Goal: Entertainment & Leisure: Consume media (video, audio)

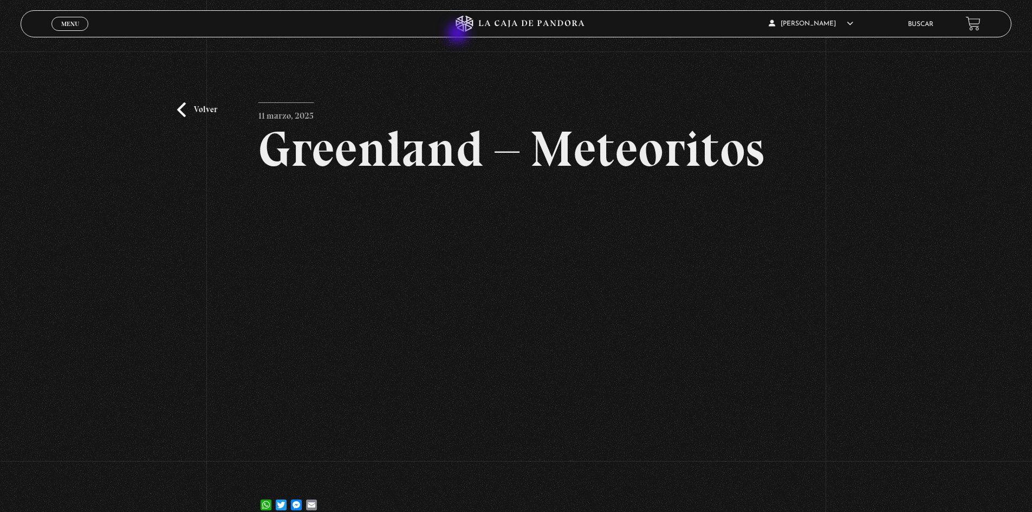
click at [494, 17] on icon at bounding box center [516, 24] width 310 height 16
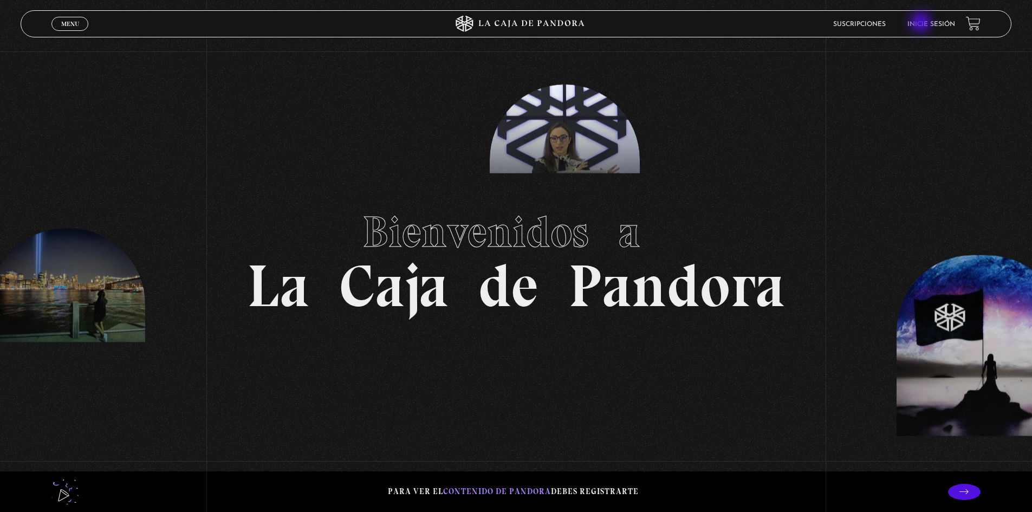
click at [923, 23] on link "Inicie sesión" at bounding box center [931, 24] width 48 height 7
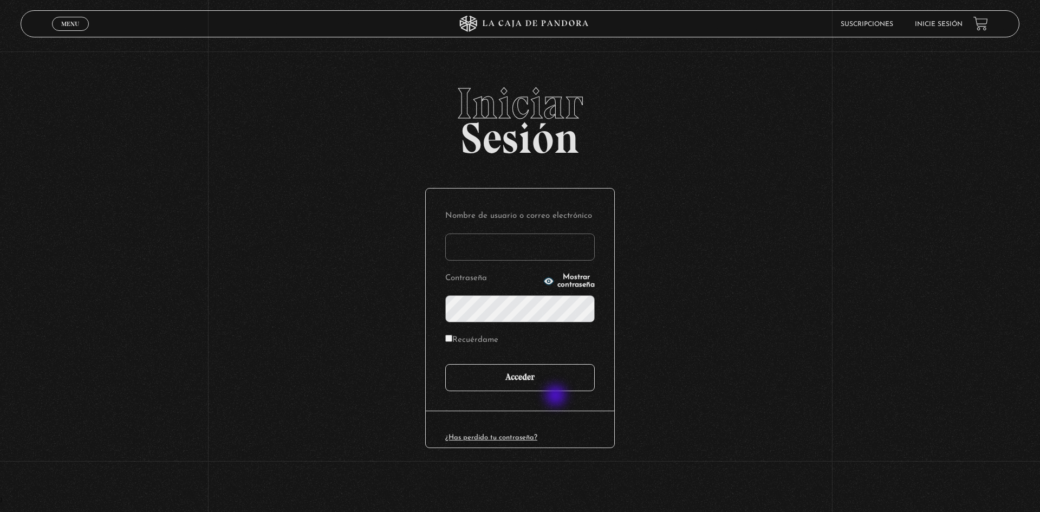
type input "motron"
click at [546, 370] on input "Acceder" at bounding box center [520, 377] width 150 height 27
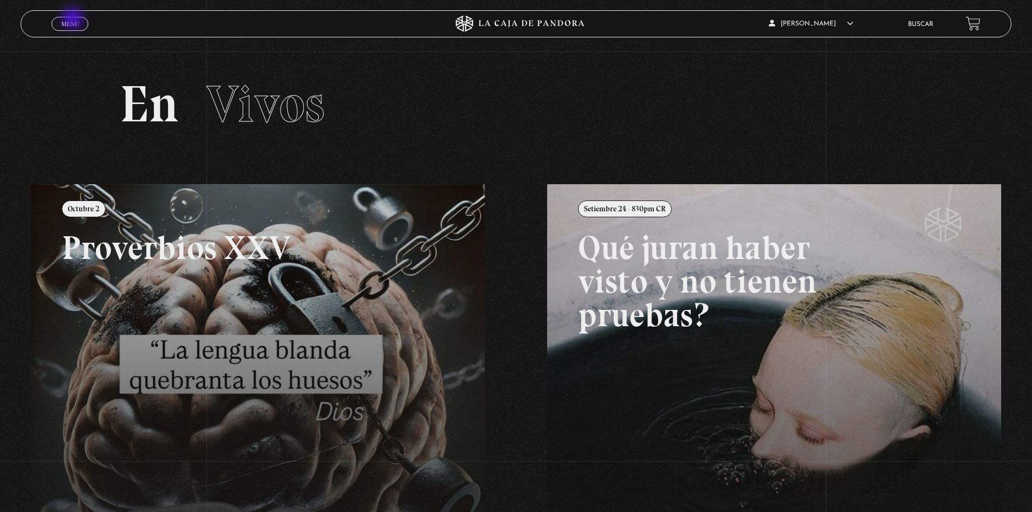
click at [74, 21] on span "Menu" at bounding box center [70, 24] width 18 height 7
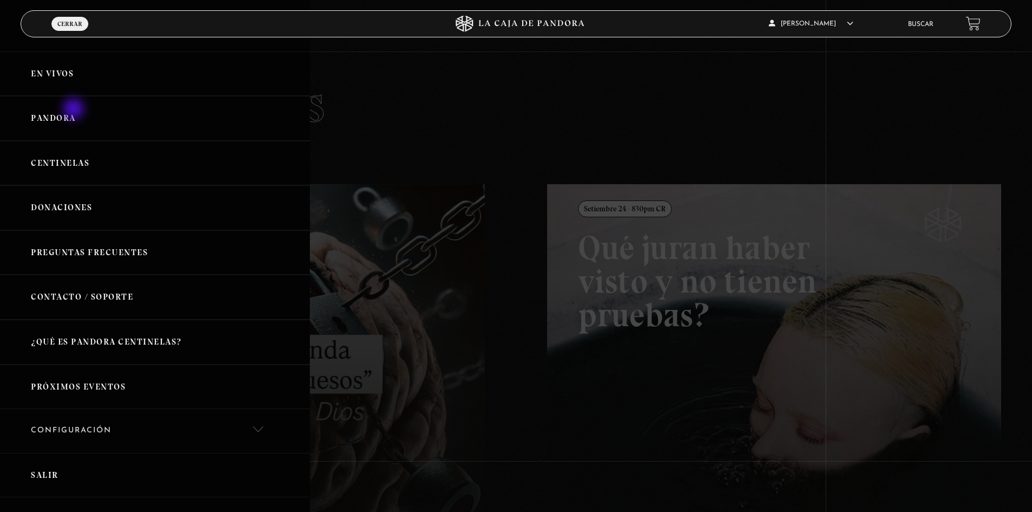
click at [75, 110] on link "Pandora" at bounding box center [155, 118] width 310 height 45
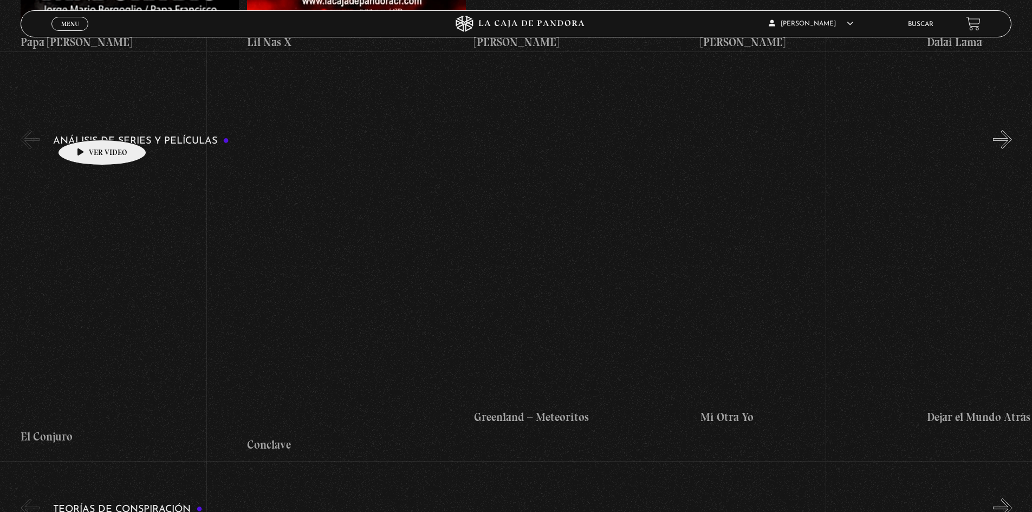
scroll to position [2275, 0]
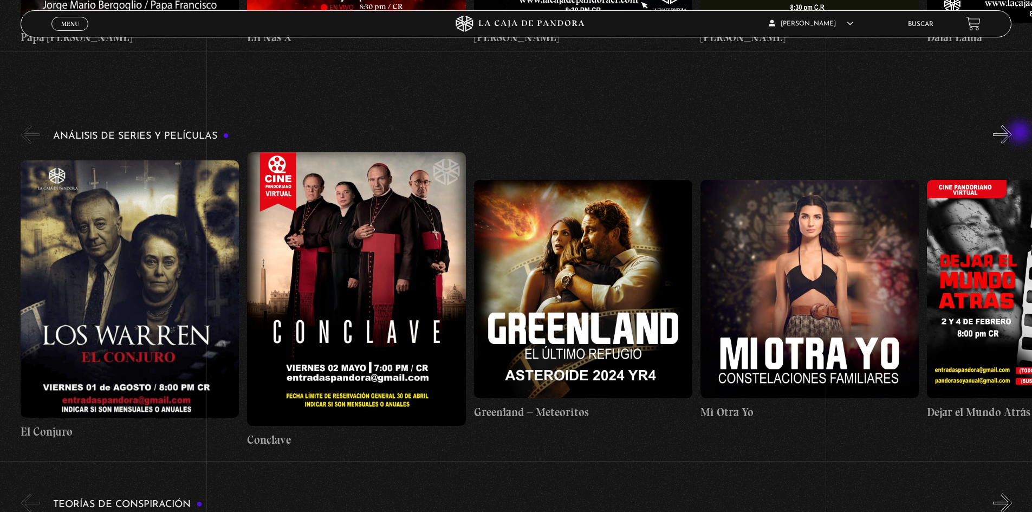
click at [1021, 133] on div "Análisis de series y películas" at bounding box center [526, 285] width 1011 height 325
click at [1009, 130] on button "»" at bounding box center [1002, 134] width 19 height 19
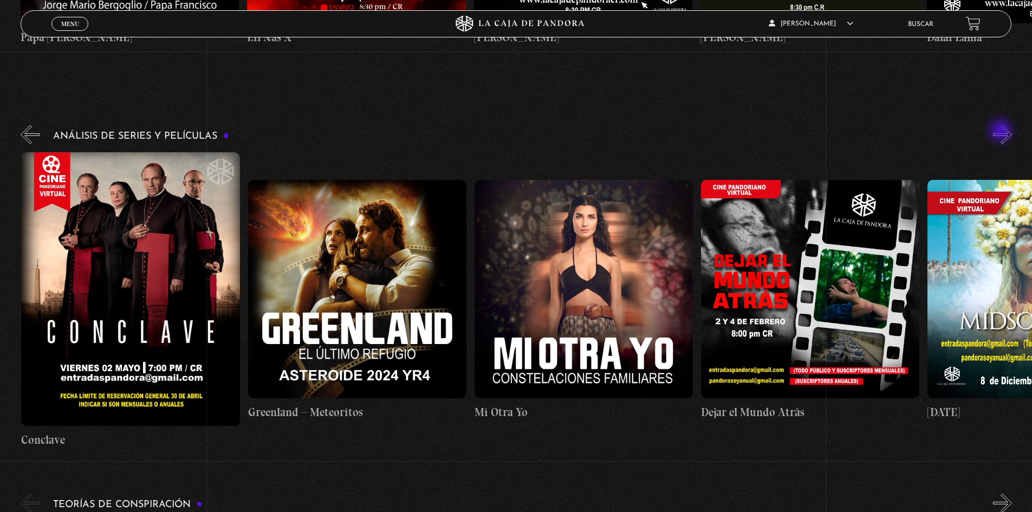
scroll to position [0, 226]
click at [1002, 132] on button "»" at bounding box center [1002, 134] width 19 height 19
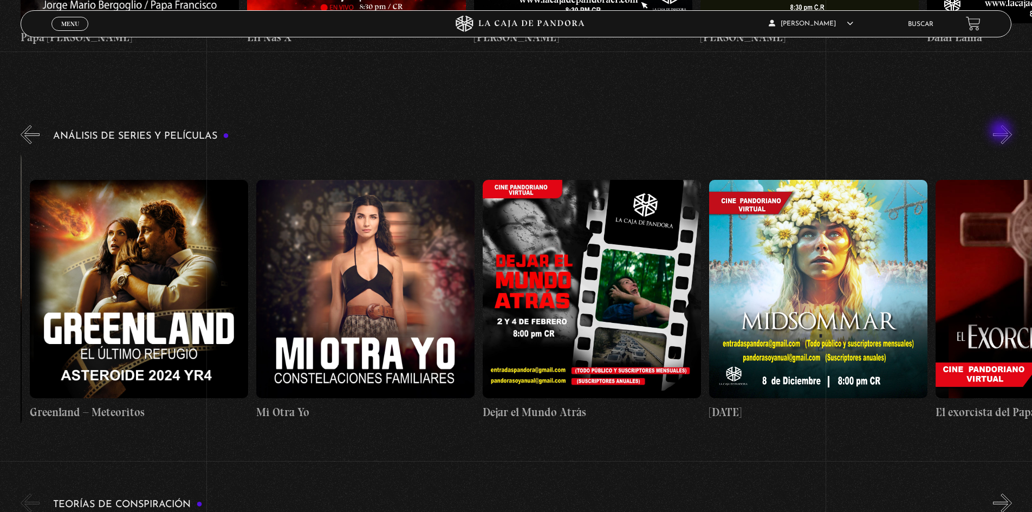
click at [1002, 132] on button "»" at bounding box center [1002, 134] width 19 height 19
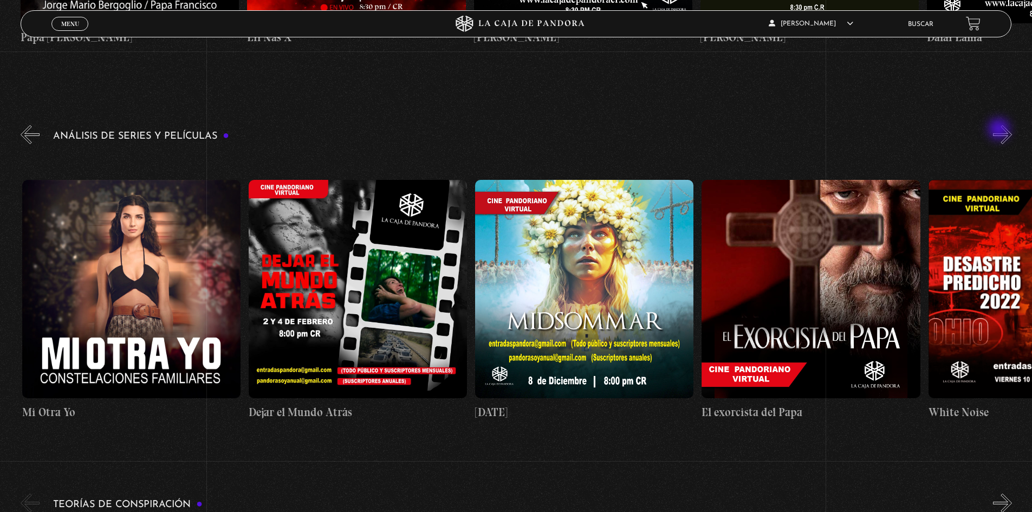
click at [1000, 130] on div "Análisis de series y películas" at bounding box center [526, 285] width 1011 height 325
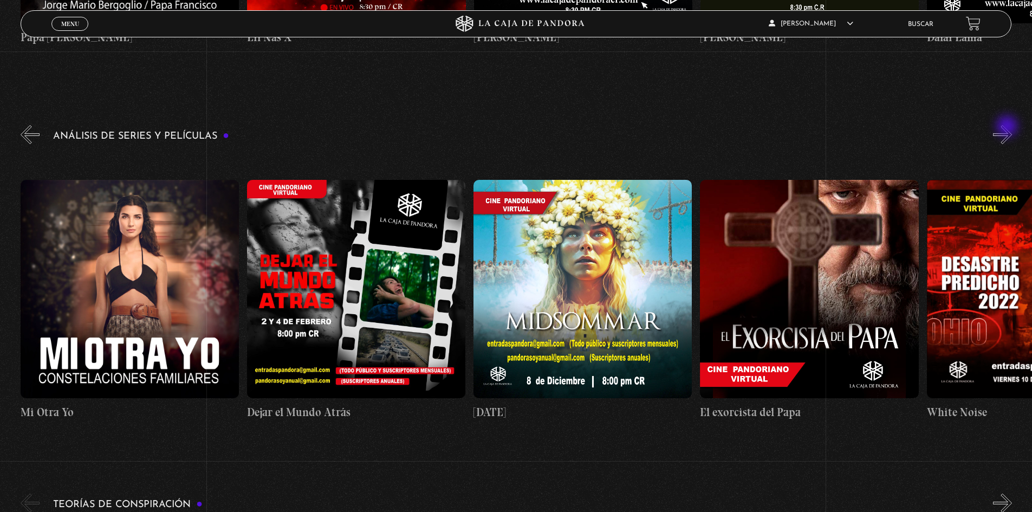
click at [1008, 127] on button "»" at bounding box center [1002, 134] width 19 height 19
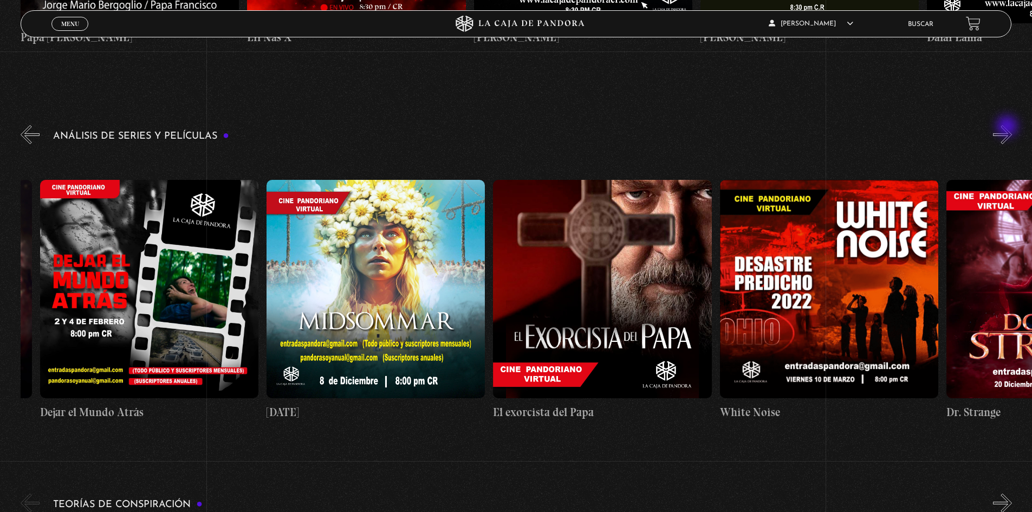
click at [1008, 127] on button "»" at bounding box center [1002, 134] width 19 height 19
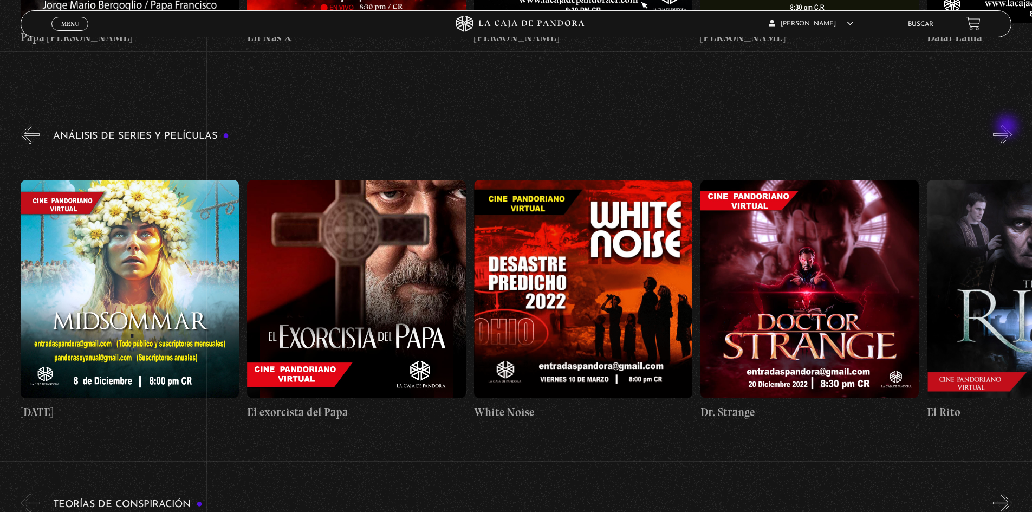
click at [1008, 127] on button "»" at bounding box center [1002, 134] width 19 height 19
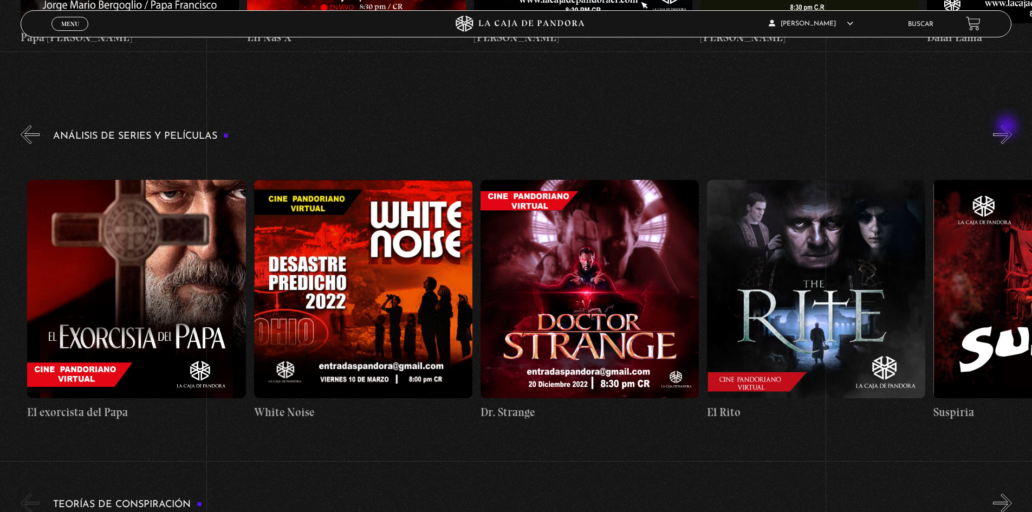
click at [1008, 127] on button "»" at bounding box center [1002, 134] width 19 height 19
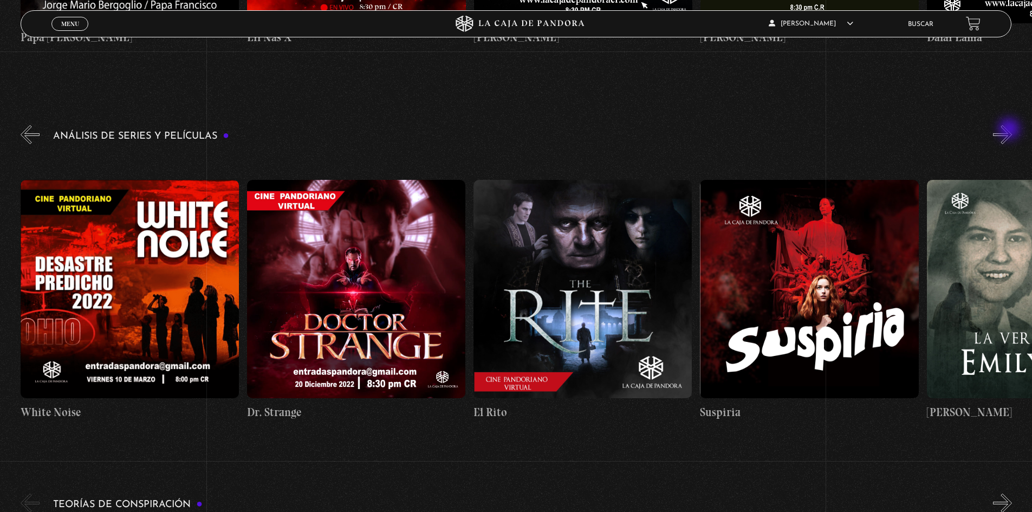
click at [1010, 130] on button "»" at bounding box center [1002, 134] width 19 height 19
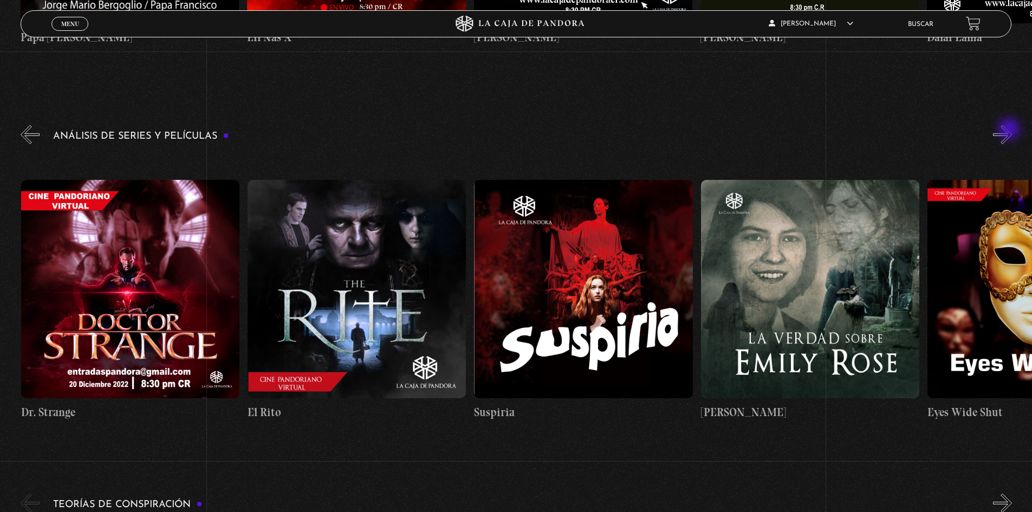
click at [1010, 130] on button "»" at bounding box center [1002, 134] width 19 height 19
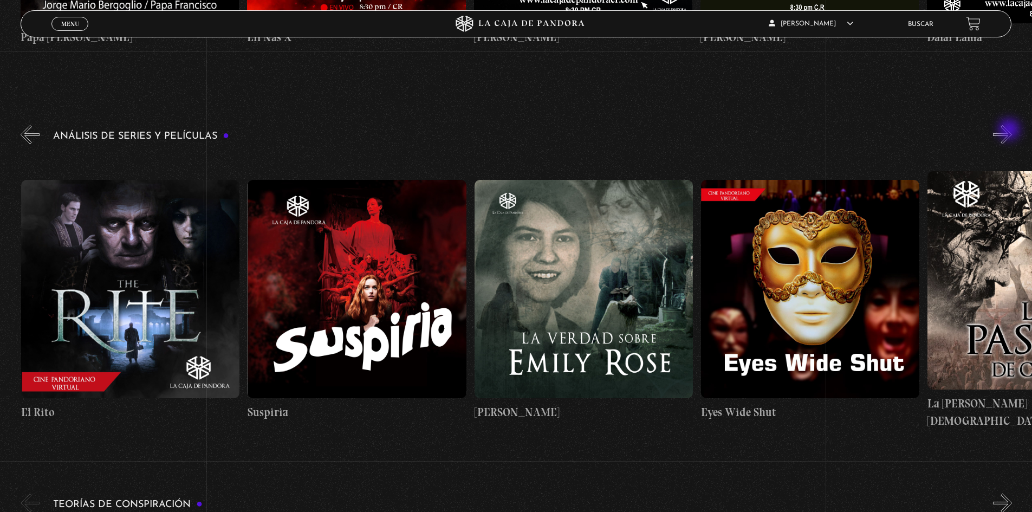
click at [1010, 131] on button "»" at bounding box center [1002, 134] width 19 height 19
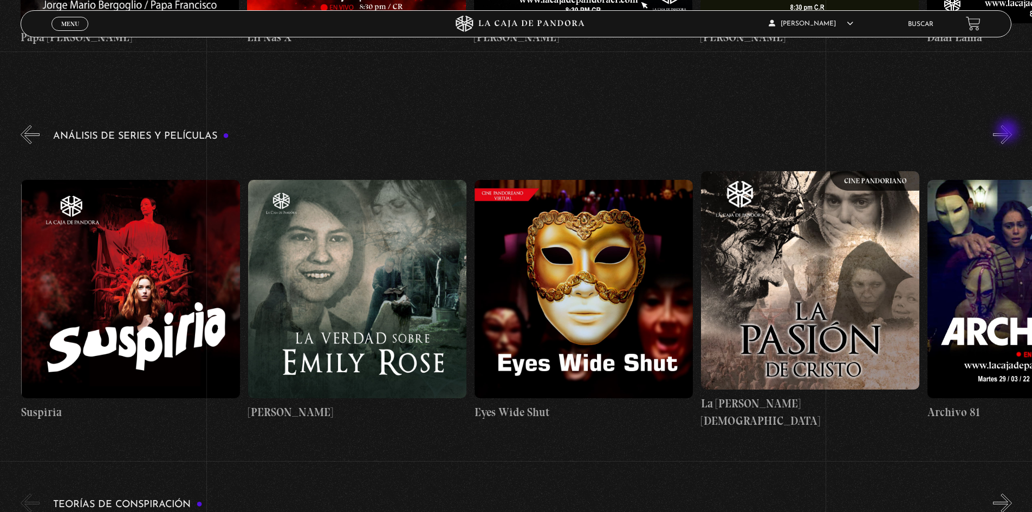
click at [1009, 132] on button "»" at bounding box center [1002, 134] width 19 height 19
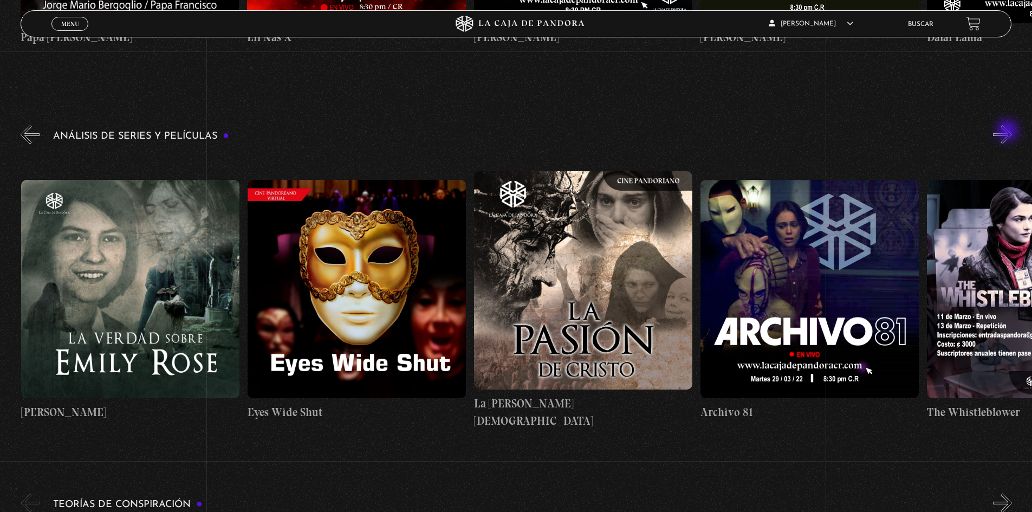
click at [1009, 132] on button "»" at bounding box center [1002, 134] width 19 height 19
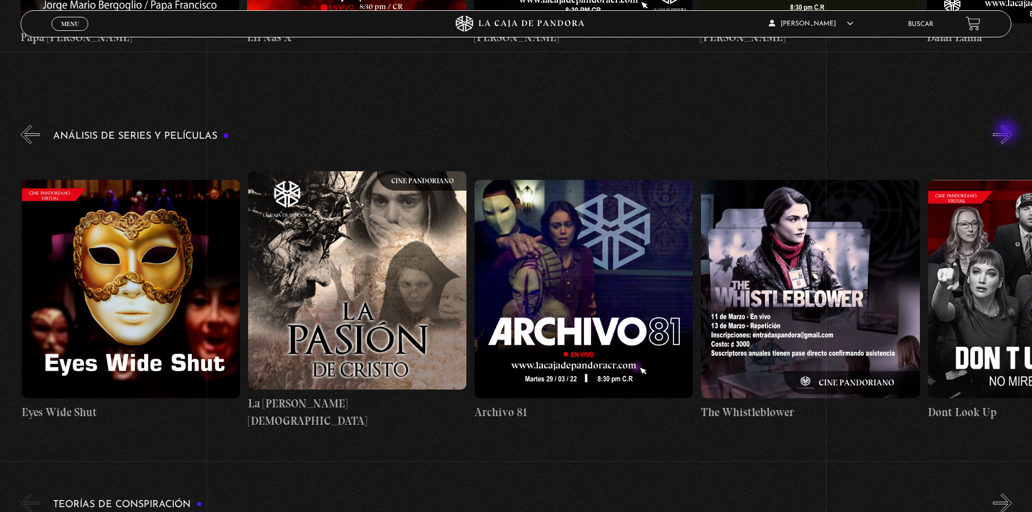
click at [1007, 133] on button "»" at bounding box center [1002, 134] width 19 height 19
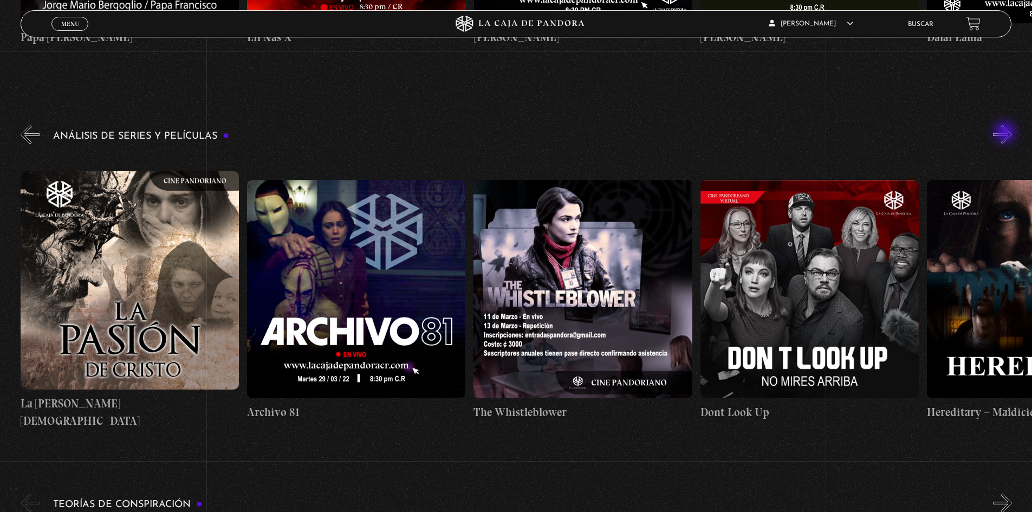
click at [1006, 133] on button "»" at bounding box center [1002, 134] width 19 height 19
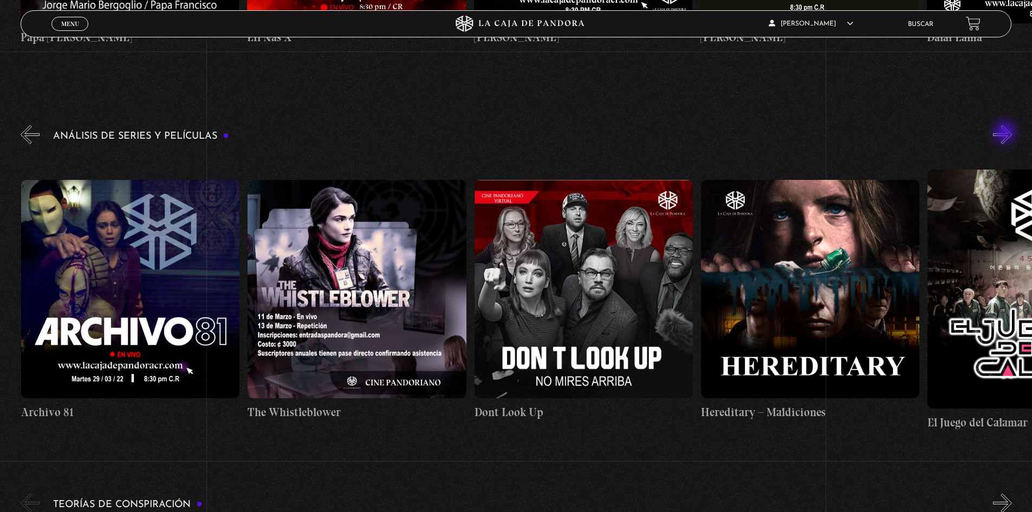
scroll to position [0, 3172]
click at [770, 314] on figure at bounding box center [809, 289] width 218 height 218
click at [824, 281] on figure at bounding box center [809, 289] width 218 height 218
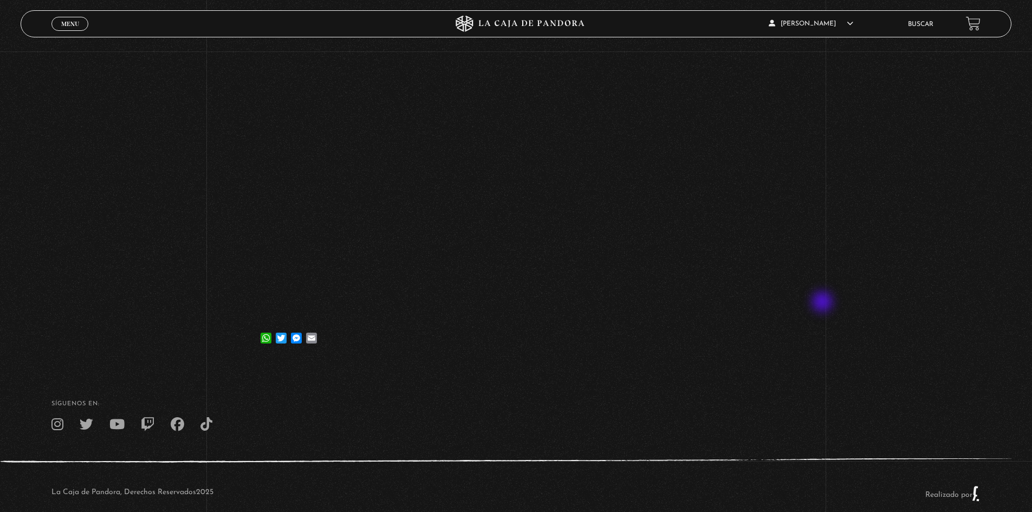
scroll to position [54, 0]
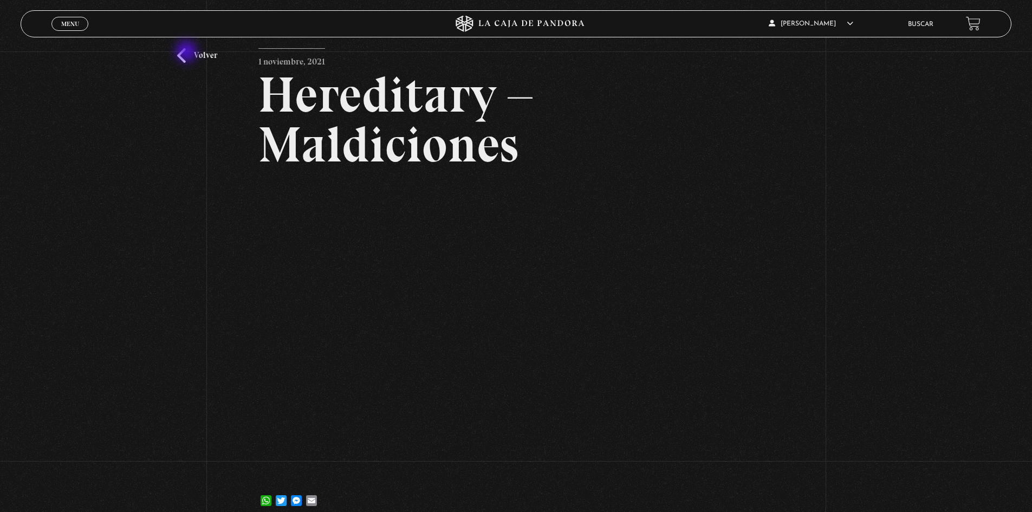
click at [187, 53] on link "Volver" at bounding box center [197, 55] width 40 height 15
